Goal: Task Accomplishment & Management: Manage account settings

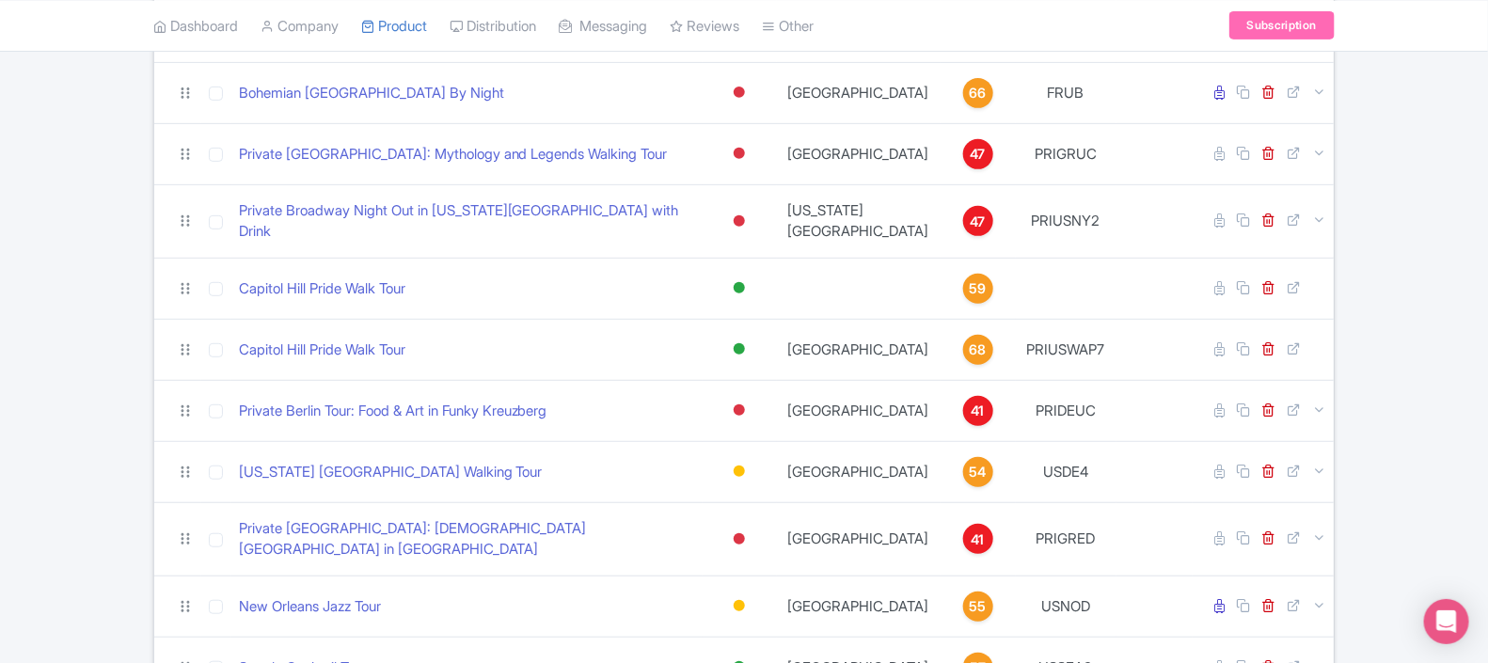
scroll to position [3265, 0]
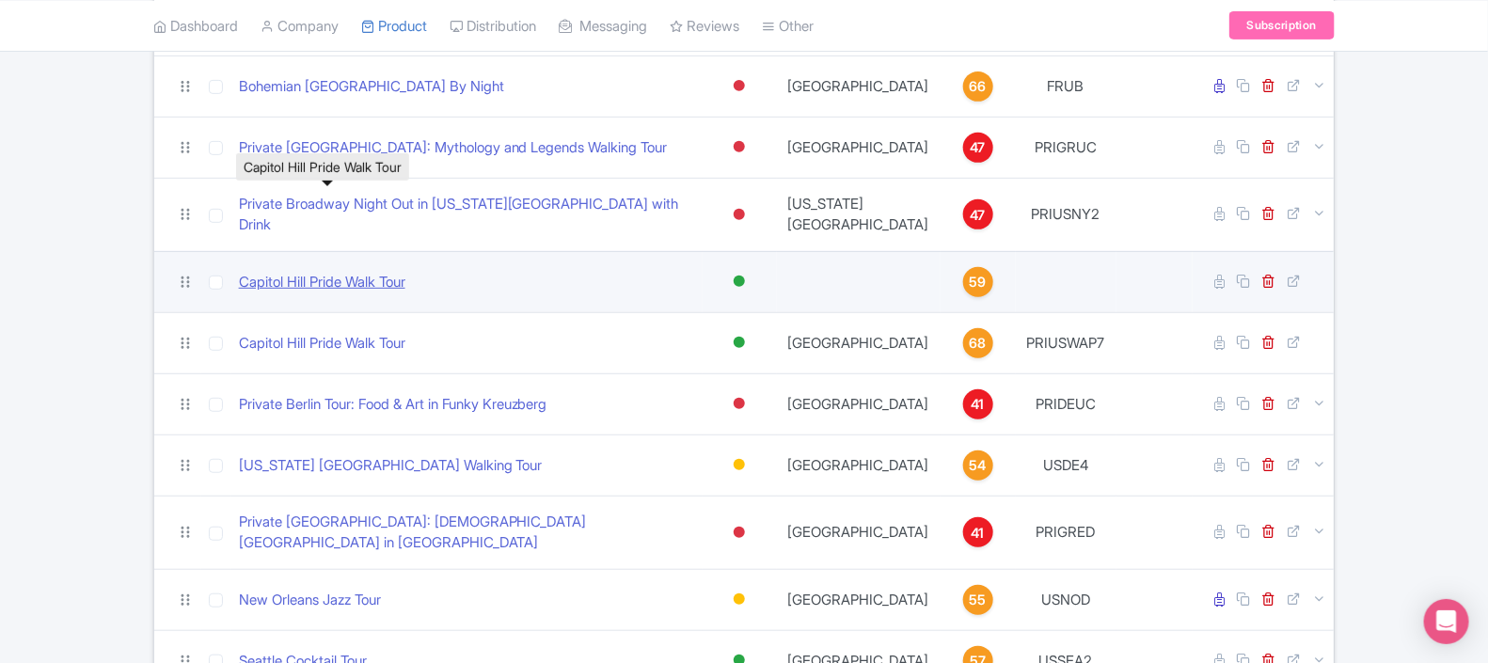
click at [380, 272] on link "Capitol Hill Pride Walk Tour" at bounding box center [322, 283] width 166 height 22
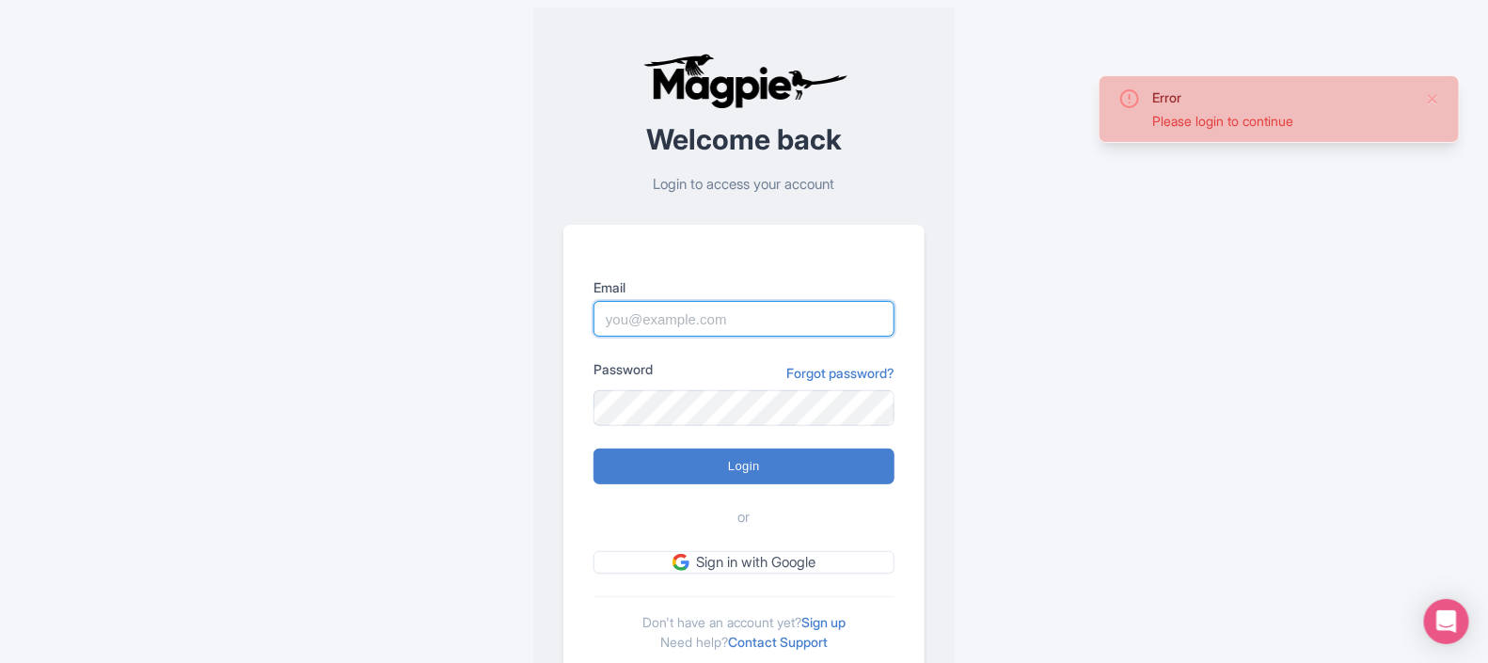
click at [728, 313] on input "Email" at bounding box center [744, 319] width 301 height 36
type input "[EMAIL_ADDRESS][DOMAIN_NAME]"
